Goal: Book appointment/travel/reservation

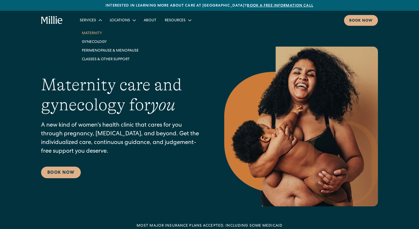
click at [92, 33] on link "Maternity" at bounding box center [110, 33] width 65 height 9
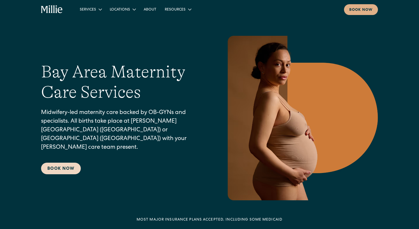
click at [68, 166] on link "Book Now" at bounding box center [61, 169] width 40 height 12
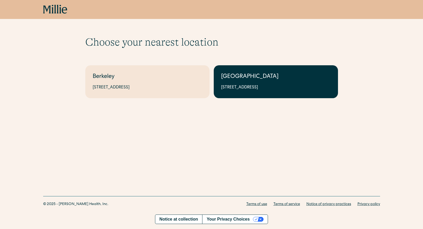
click at [258, 95] on link "South Bay 1471 Saratoga Ave, Suite 101, San Jose, CA 95129" at bounding box center [276, 81] width 124 height 33
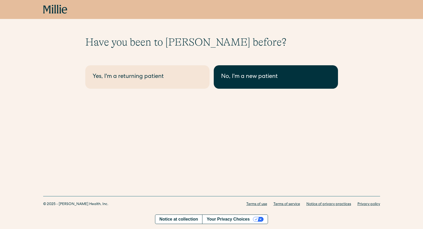
click at [275, 76] on div "No, I'm a new patient" at bounding box center [276, 77] width 110 height 9
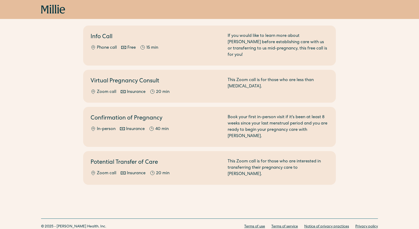
scroll to position [53, 0]
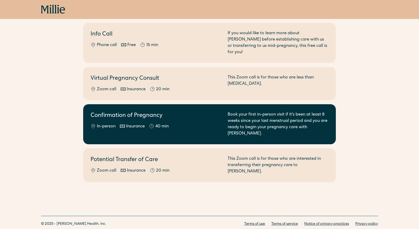
click at [195, 115] on div "Confirmation of Pregnancy In-person Insurance 40 min" at bounding box center [156, 124] width 131 height 25
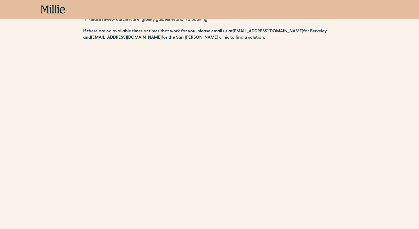
scroll to position [96, 0]
